Goal: Information Seeking & Learning: Learn about a topic

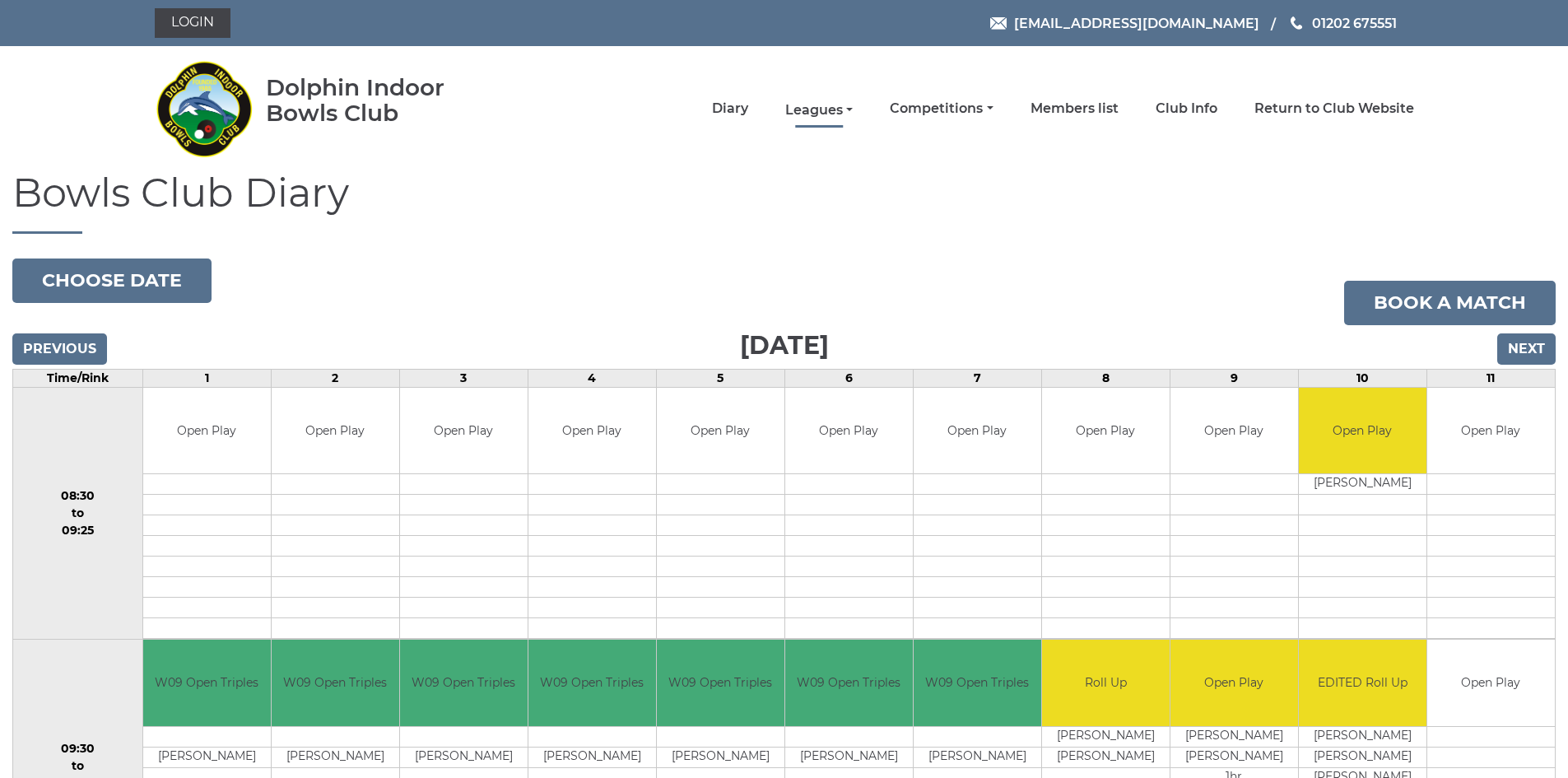
click at [821, 107] on link "Leagues" at bounding box center [819, 110] width 68 height 18
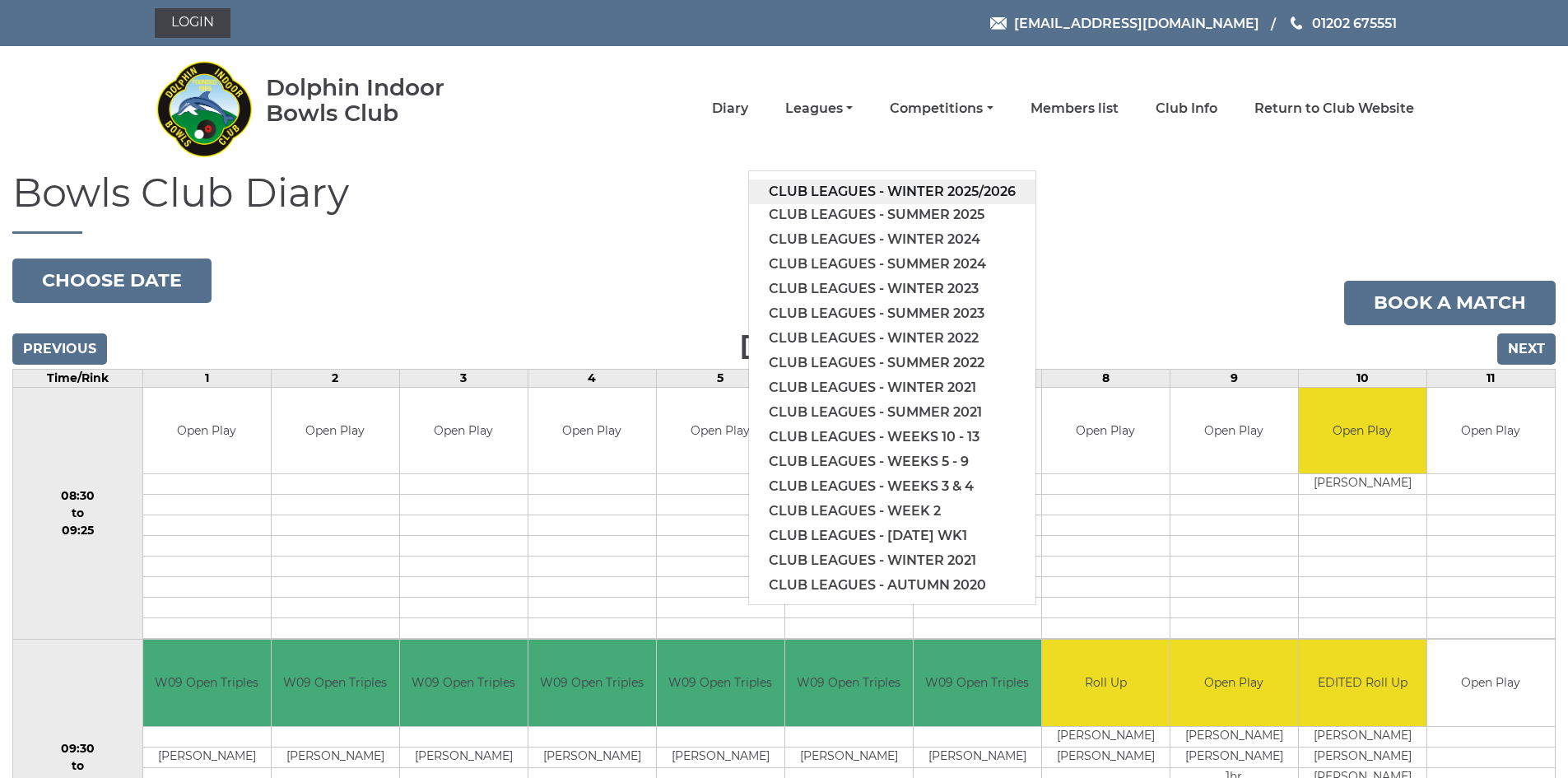
click at [909, 191] on link "Club leagues - Winter 2025/2026" at bounding box center [892, 192] width 286 height 25
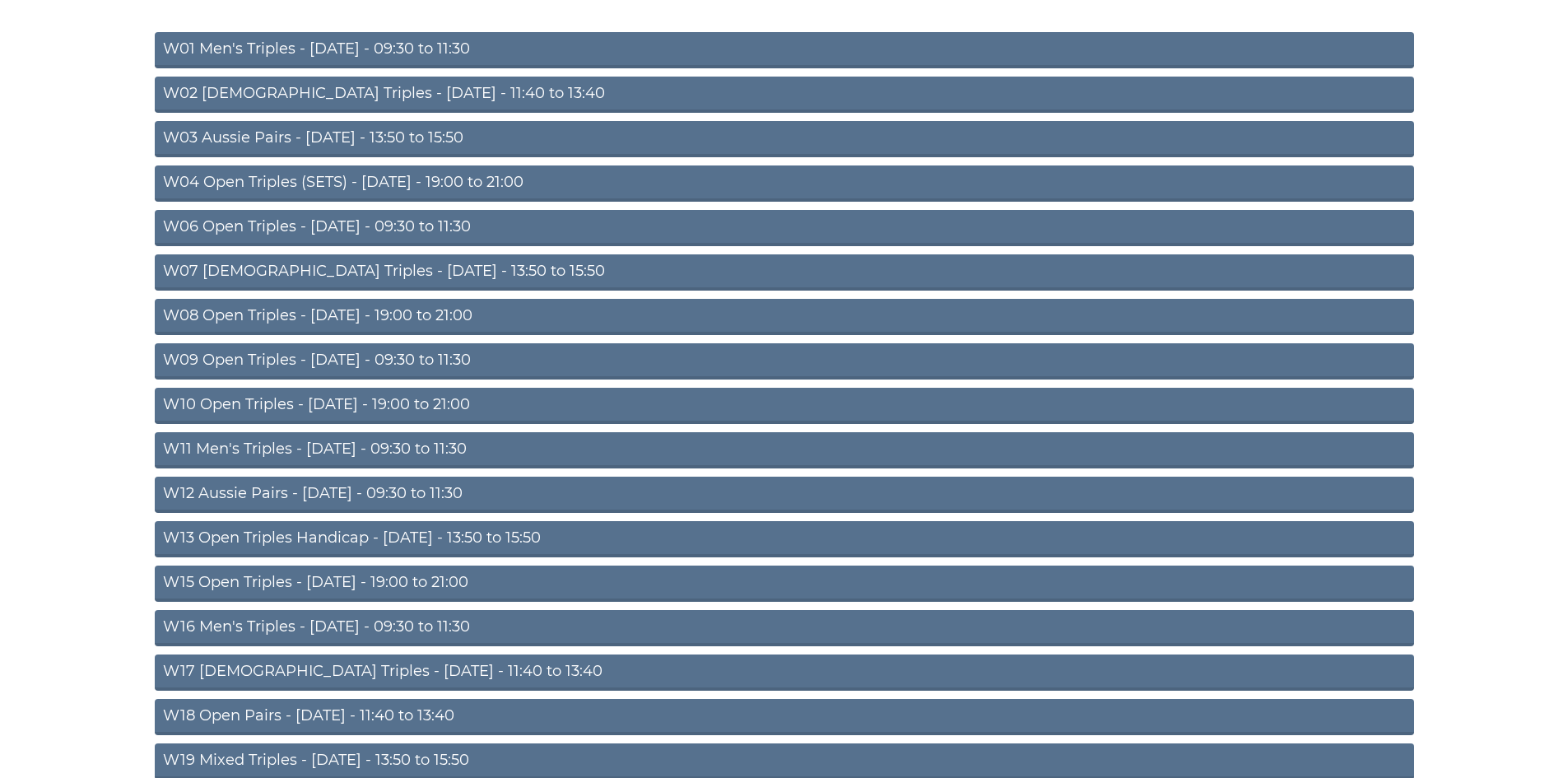
scroll to position [247, 0]
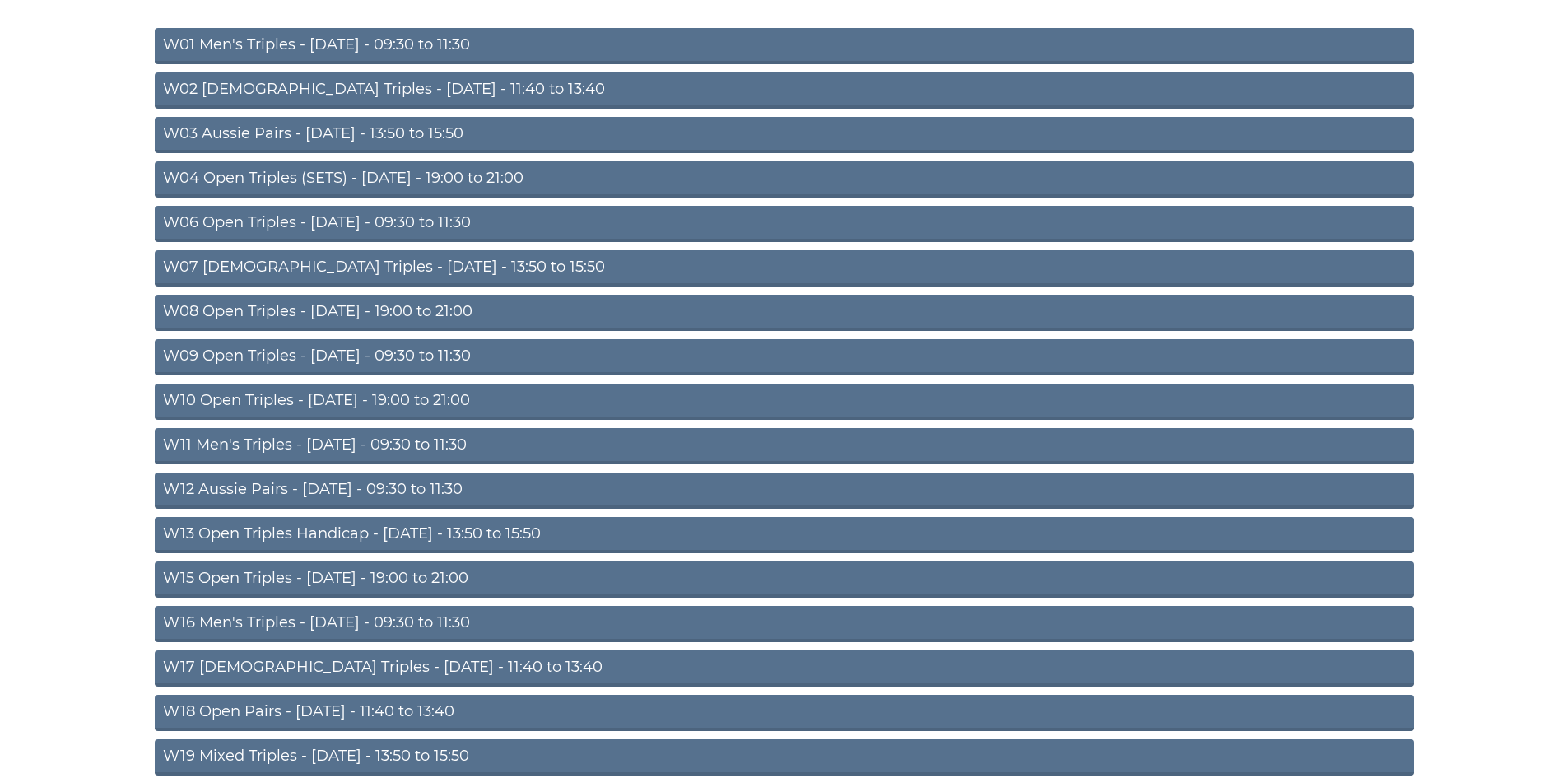
click at [439, 447] on link "W11 Men's Triples - Thursday - 09:30 to 11:30" at bounding box center [785, 447] width 1260 height 37
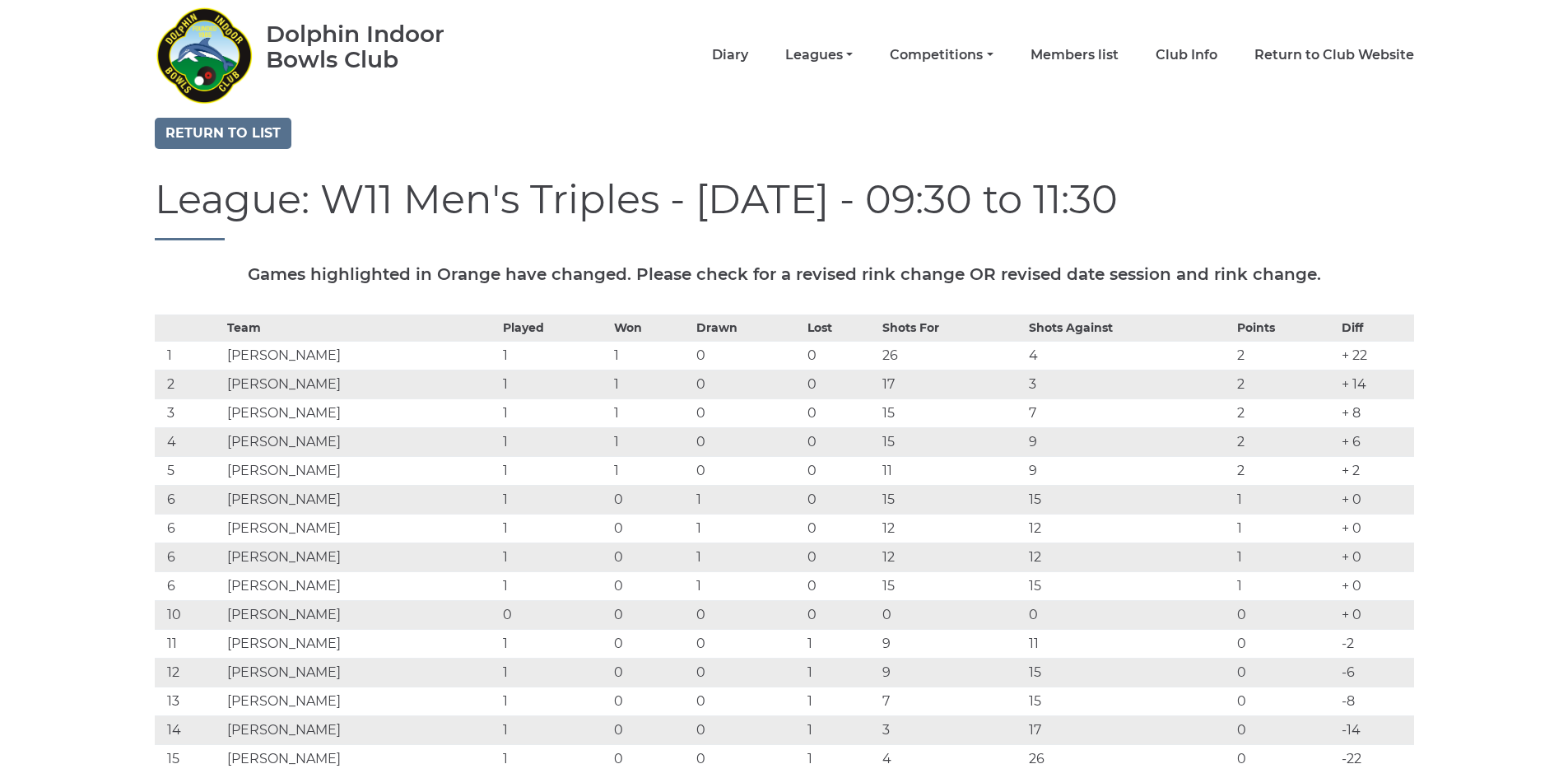
scroll to position [83, 0]
